Goal: Task Accomplishment & Management: Use online tool/utility

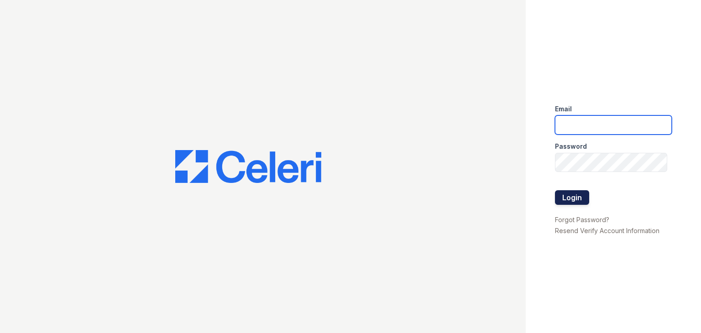
type input "[EMAIL_ADDRESS][DOMAIN_NAME]"
click at [566, 201] on button "Login" at bounding box center [572, 197] width 34 height 15
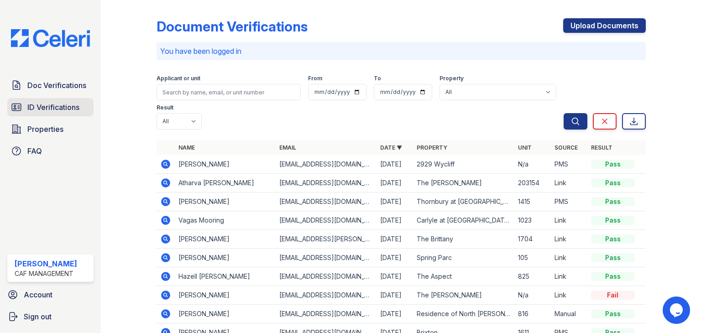
click at [53, 102] on span "ID Verifications" at bounding box center [53, 107] width 52 height 11
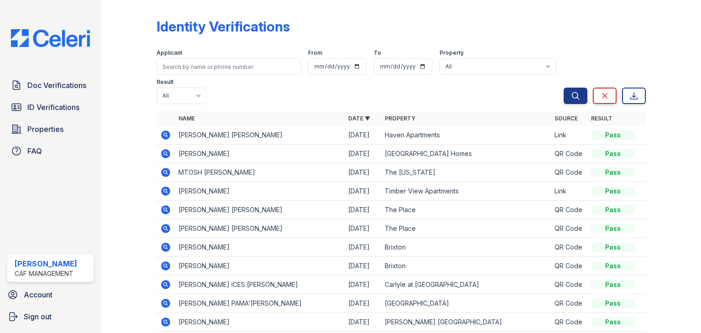
click at [162, 173] on icon at bounding box center [165, 172] width 9 height 9
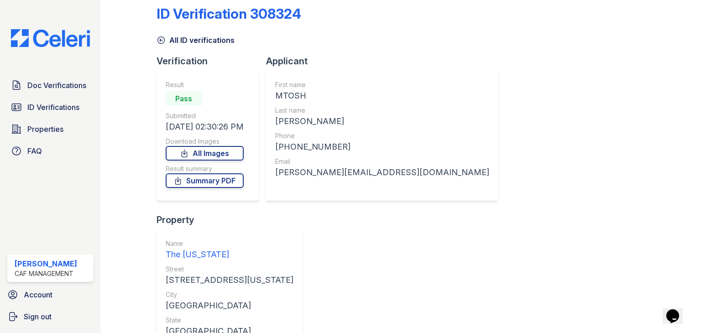
scroll to position [62, 0]
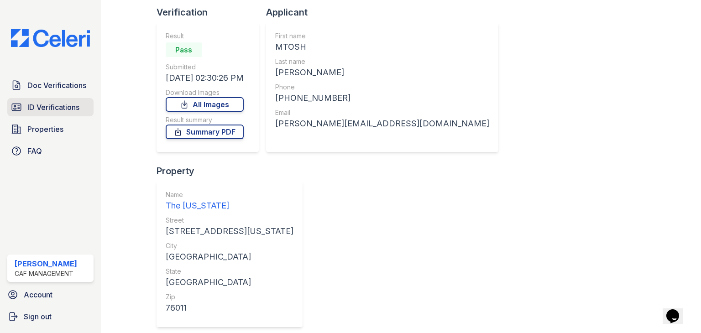
click at [71, 101] on link "ID Verifications" at bounding box center [50, 107] width 86 height 18
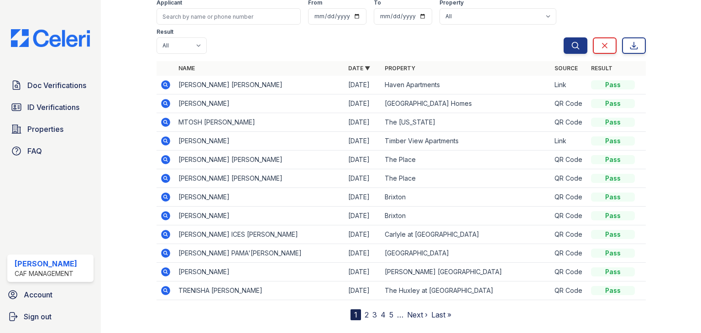
scroll to position [26, 0]
